Goal: Navigation & Orientation: Find specific page/section

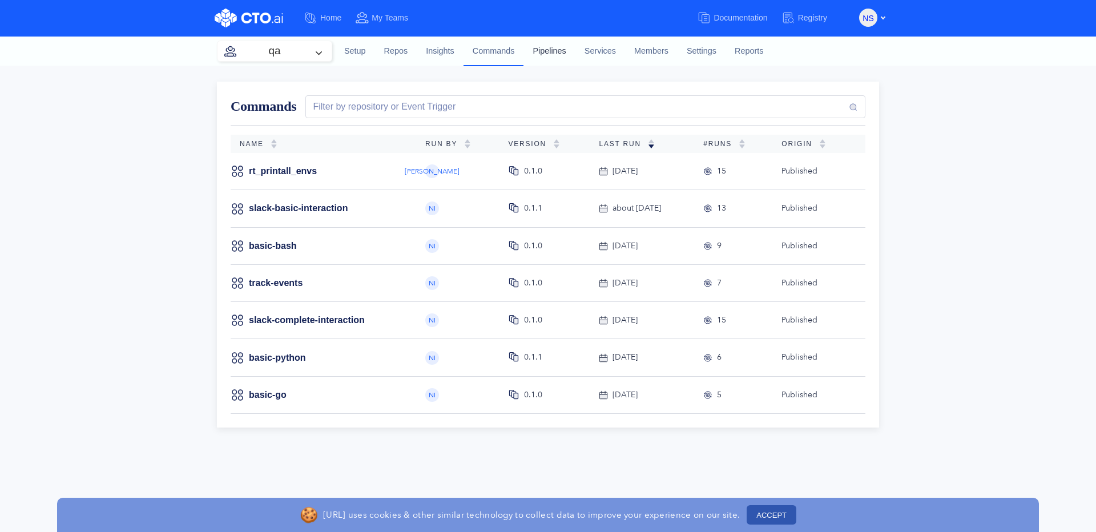
click at [563, 54] on link "Pipelines" at bounding box center [548, 51] width 51 height 31
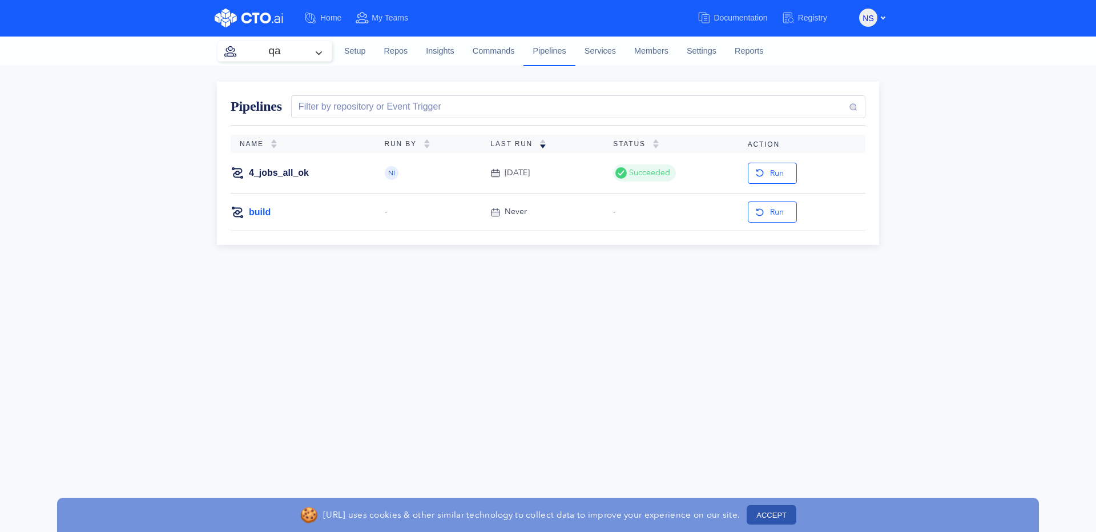
click at [257, 213] on link "build" at bounding box center [260, 212] width 22 height 13
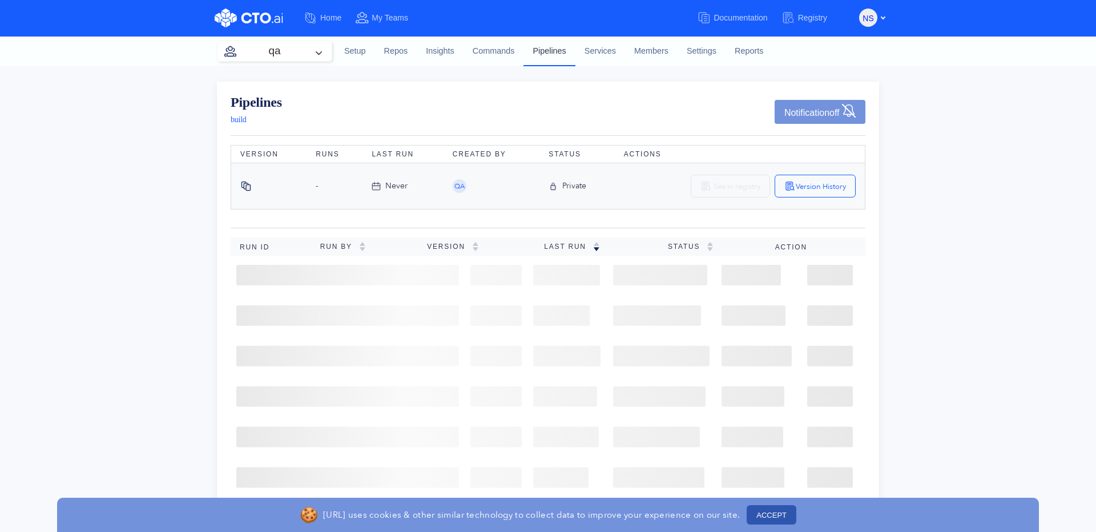
click at [564, 56] on link "Pipelines" at bounding box center [548, 51] width 51 height 30
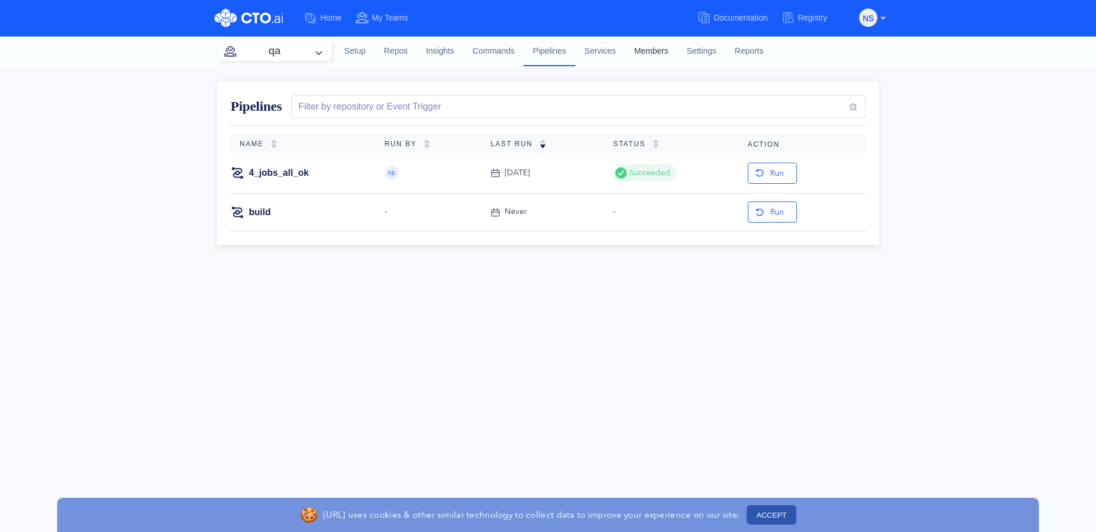
click at [675, 55] on link "Members" at bounding box center [651, 51] width 52 height 31
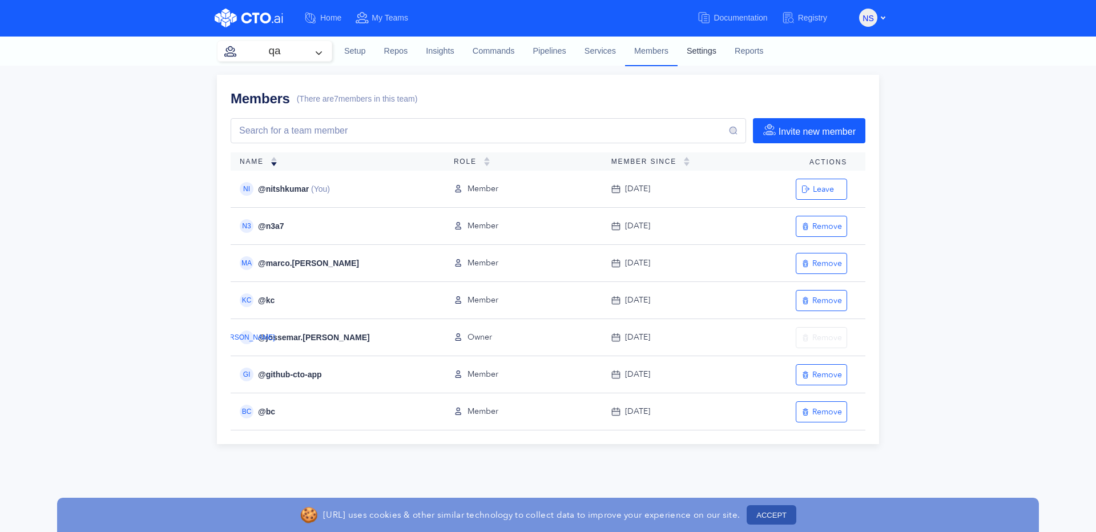
click at [722, 39] on link "Settings" at bounding box center [701, 51] width 48 height 31
